Goal: Information Seeking & Learning: Learn about a topic

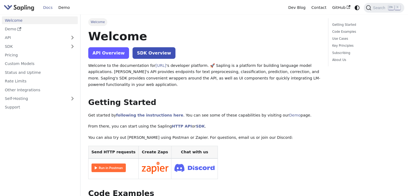
click at [113, 55] on link "API Overview" at bounding box center [108, 53] width 41 height 12
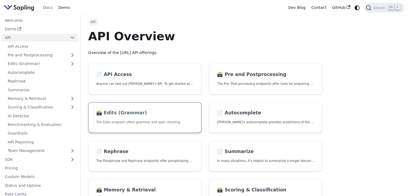
click at [138, 127] on link "🗃️ Edits (Grammar) The Edits endpoint offers grammar and spell checking." at bounding box center [144, 117] width 113 height 31
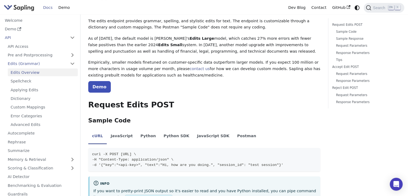
scroll to position [32, 0]
click at [24, 82] on link "Spellcheck" at bounding box center [43, 81] width 70 height 8
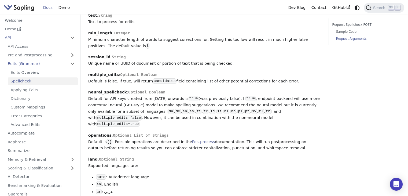
scroll to position [403, 0]
